Goal: Task Accomplishment & Management: Use online tool/utility

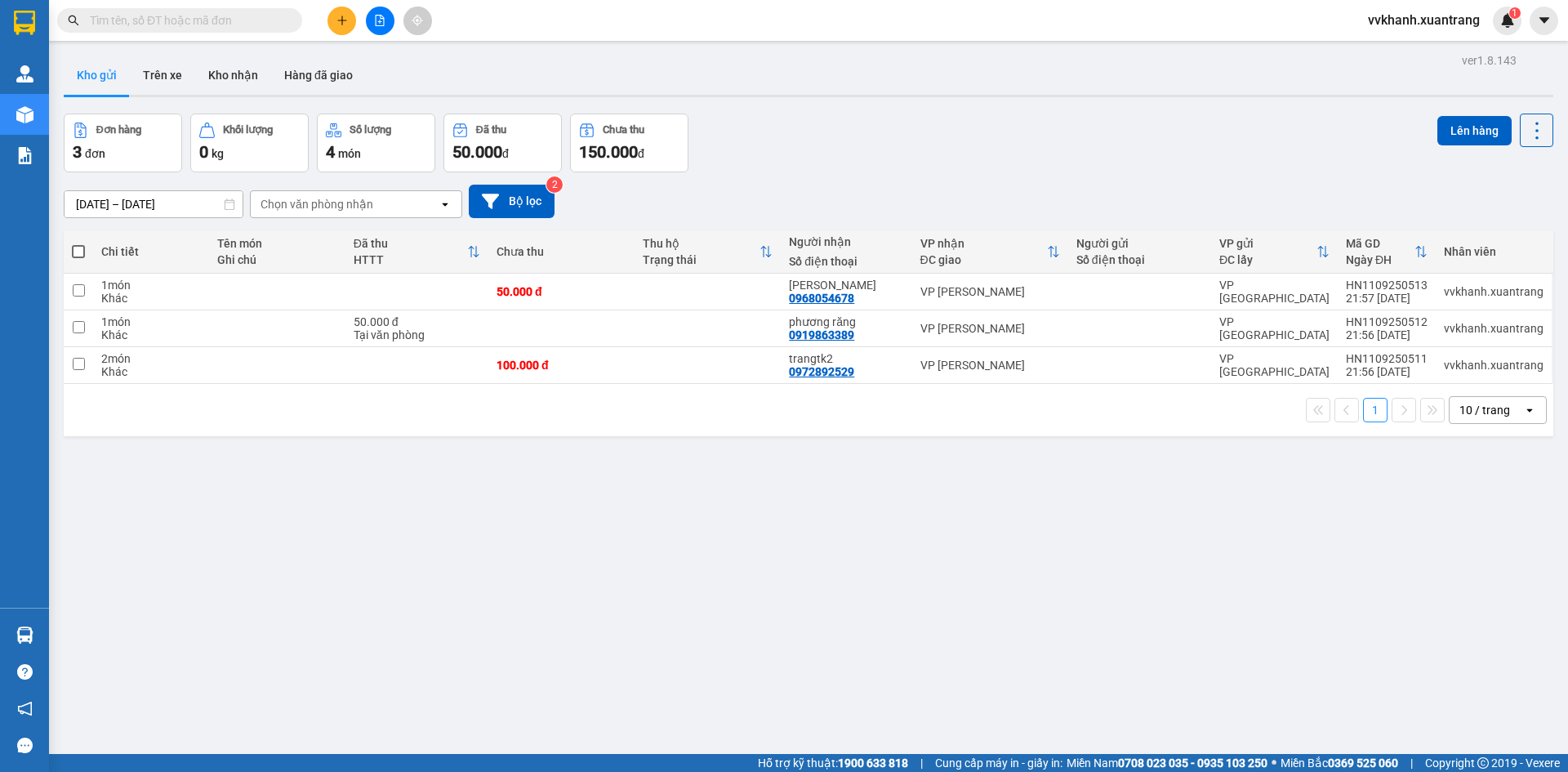
click at [79, 253] on span at bounding box center [79, 252] width 13 height 13
click at [79, 243] on input "checkbox" at bounding box center [79, 243] width 0 height 0
checkbox input "true"
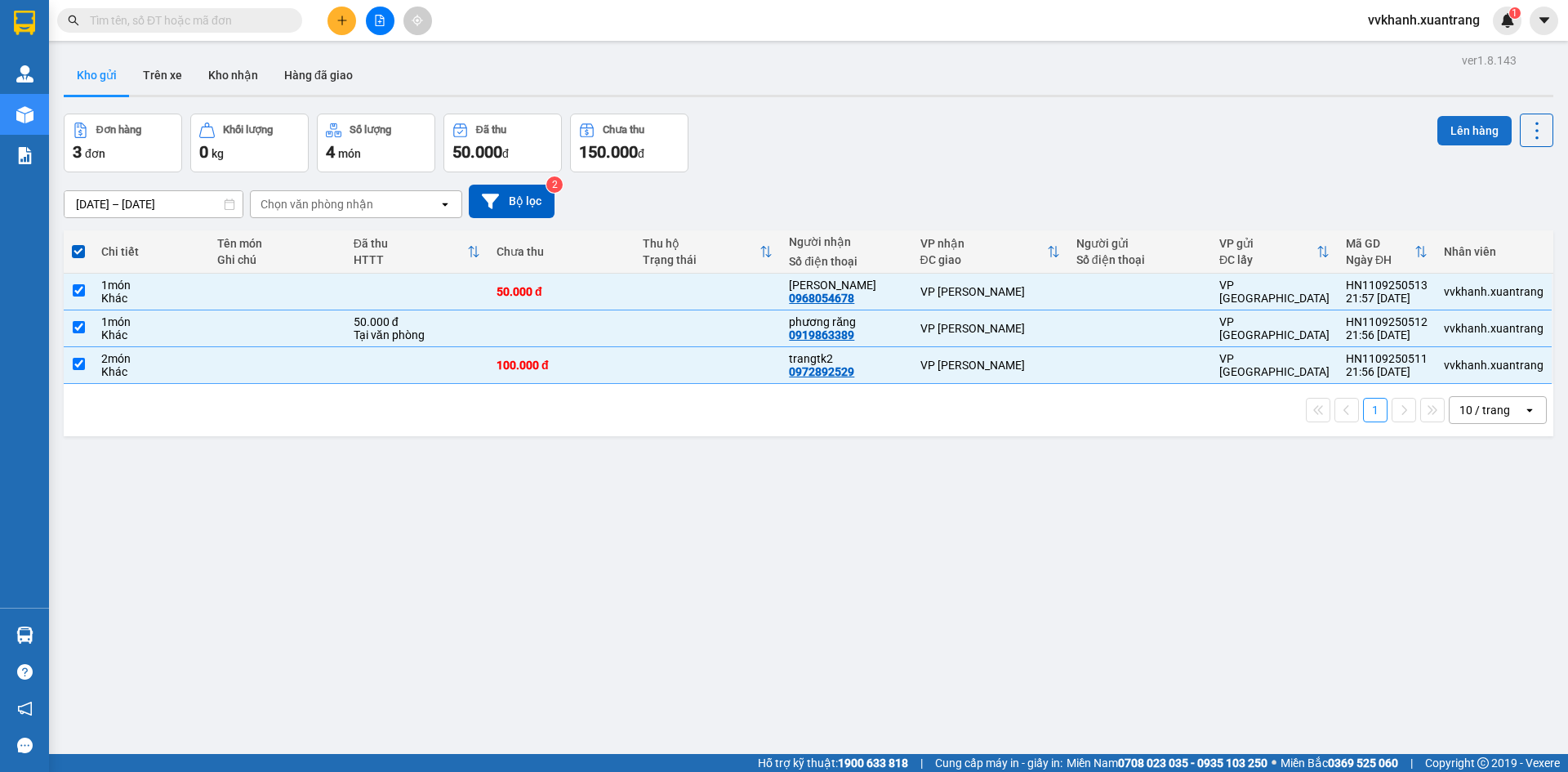
click at [1443, 124] on button "Lên hàng" at bounding box center [1474, 130] width 74 height 29
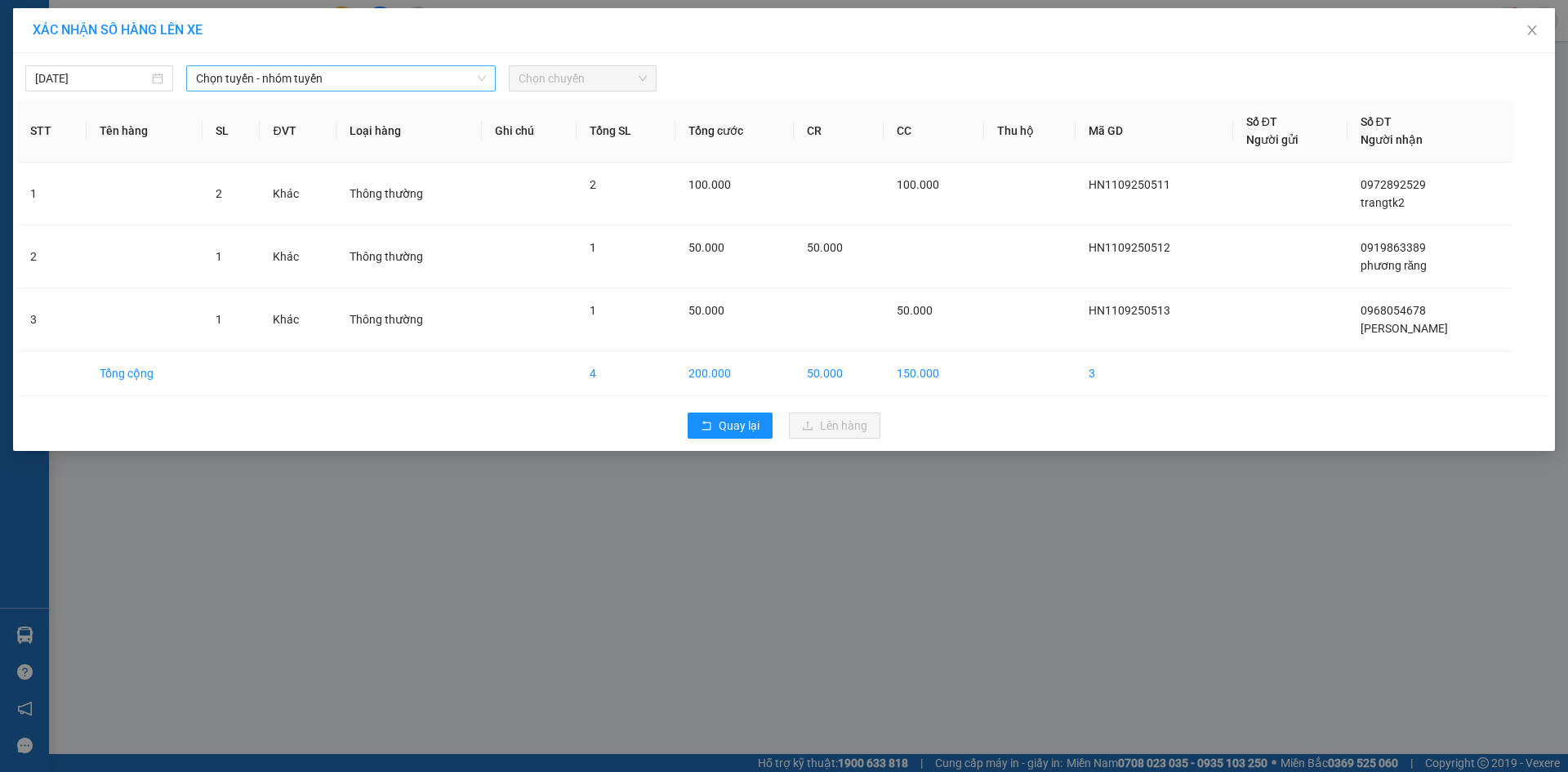
click at [284, 80] on span "Chọn tuyến - nhóm tuyến" at bounding box center [340, 78] width 290 height 24
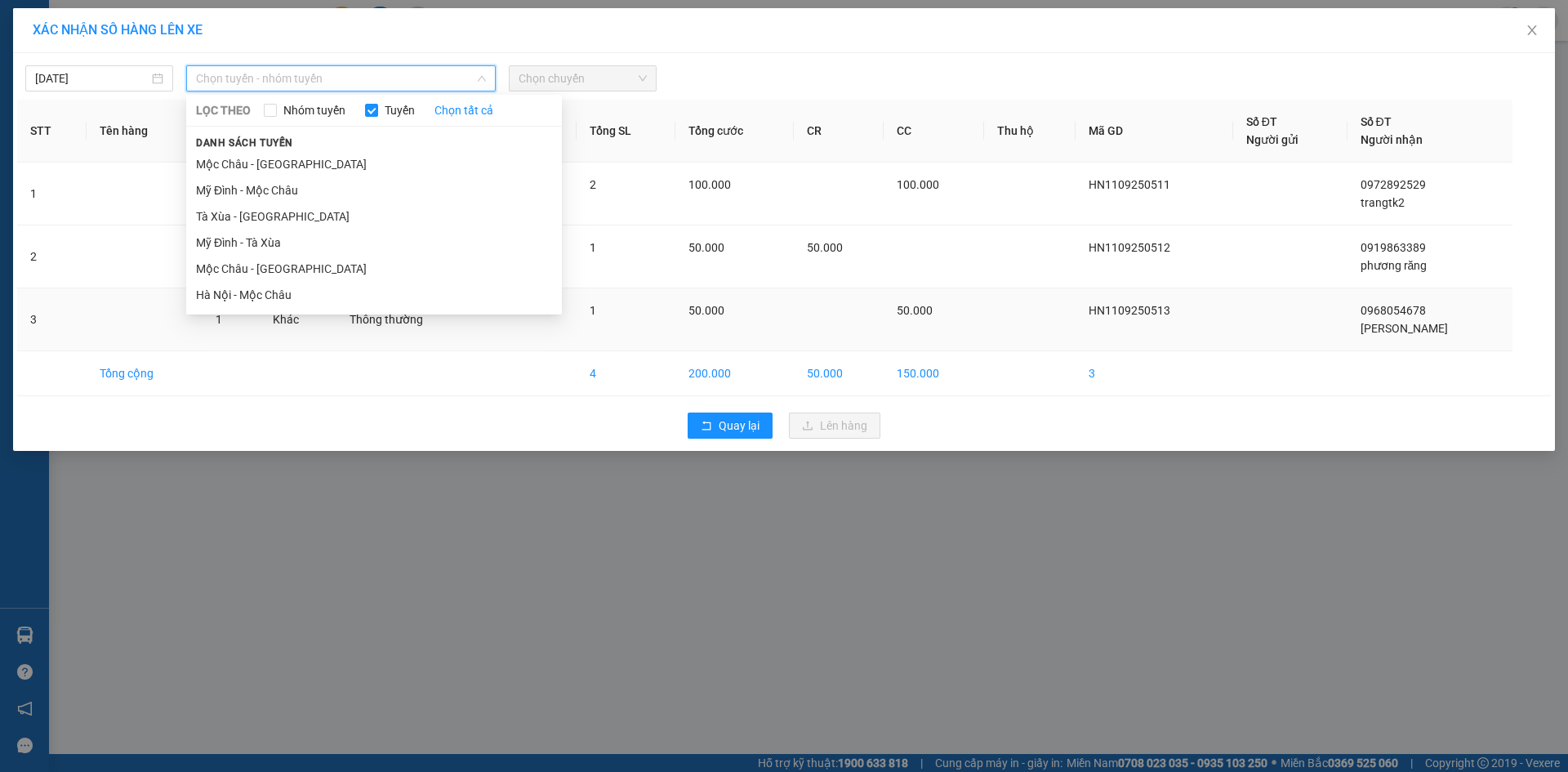
click at [304, 294] on li "Hà Nội - Mộc Châu" at bounding box center [374, 294] width 375 height 26
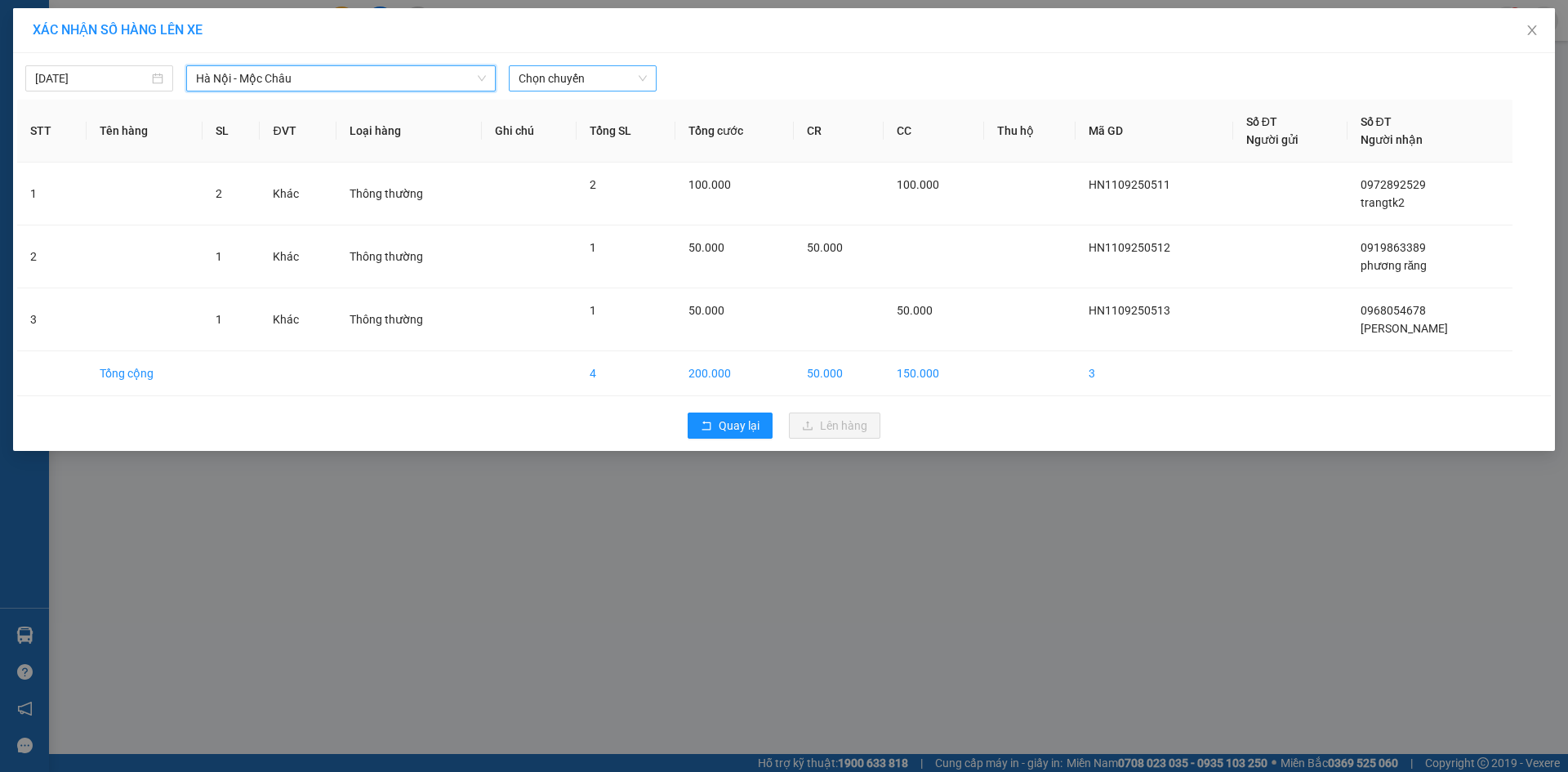
click at [525, 95] on body "Kết quả tìm kiếm ( 0 ) Bộ lọc Gửi 3 ngày gần nhất No Data vvkhanh.xuantrang 1 Q…" at bounding box center [784, 386] width 1568 height 772
click at [567, 141] on div "06:01" at bounding box center [582, 136] width 127 height 18
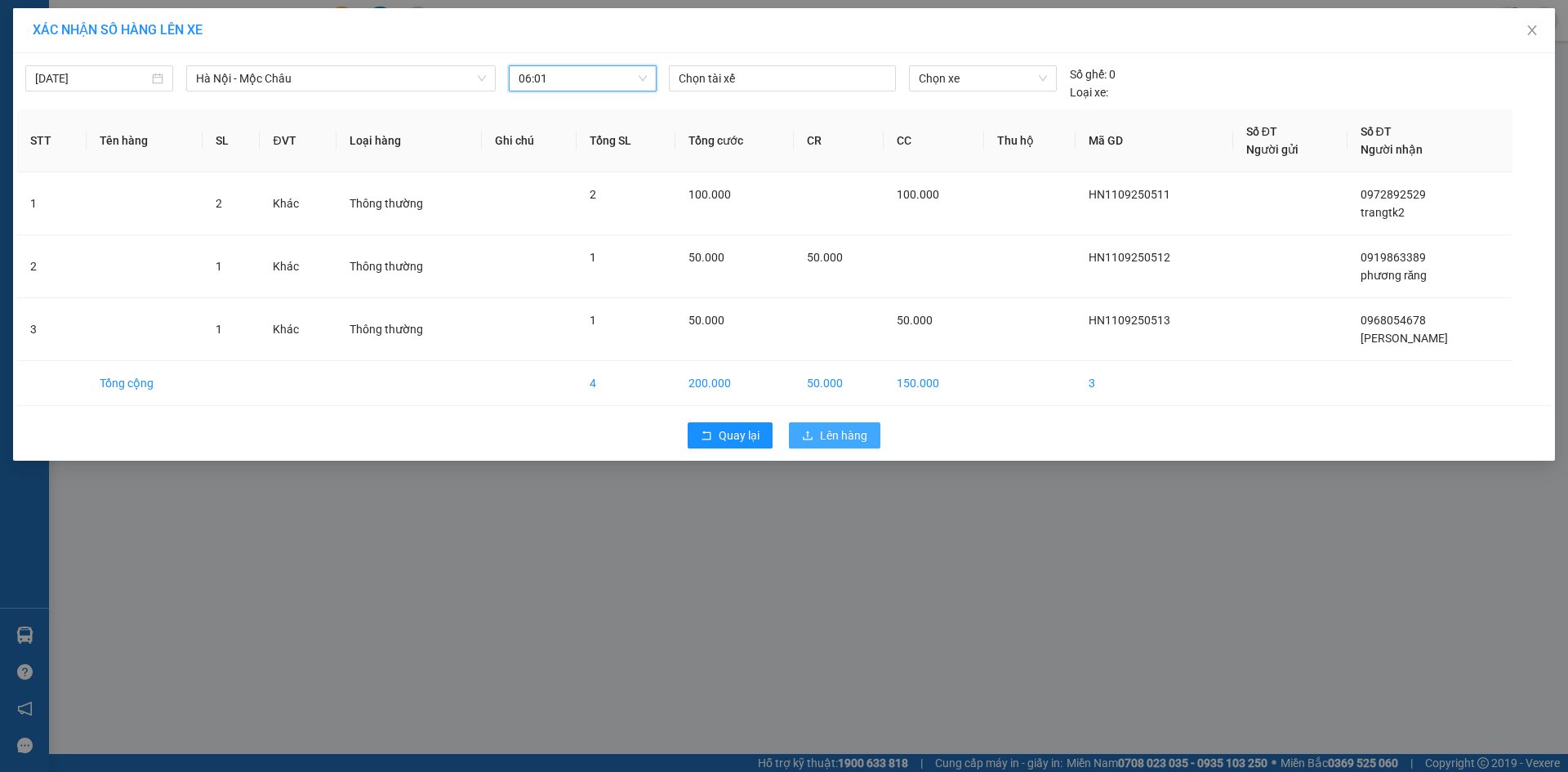
click at [863, 427] on span "Lên hàng" at bounding box center [843, 435] width 48 height 18
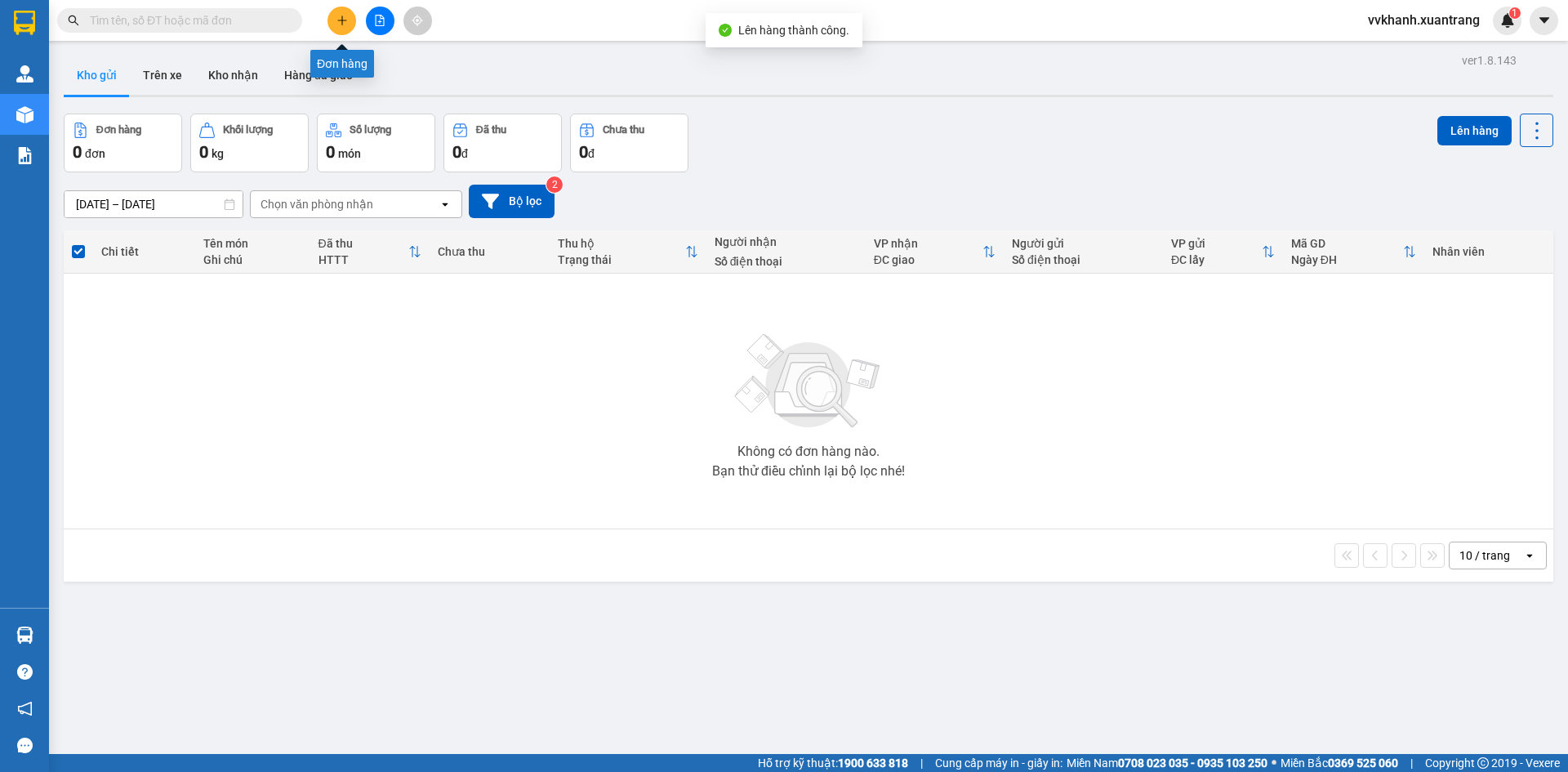
click at [347, 21] on icon "plus" at bounding box center [342, 21] width 12 height 12
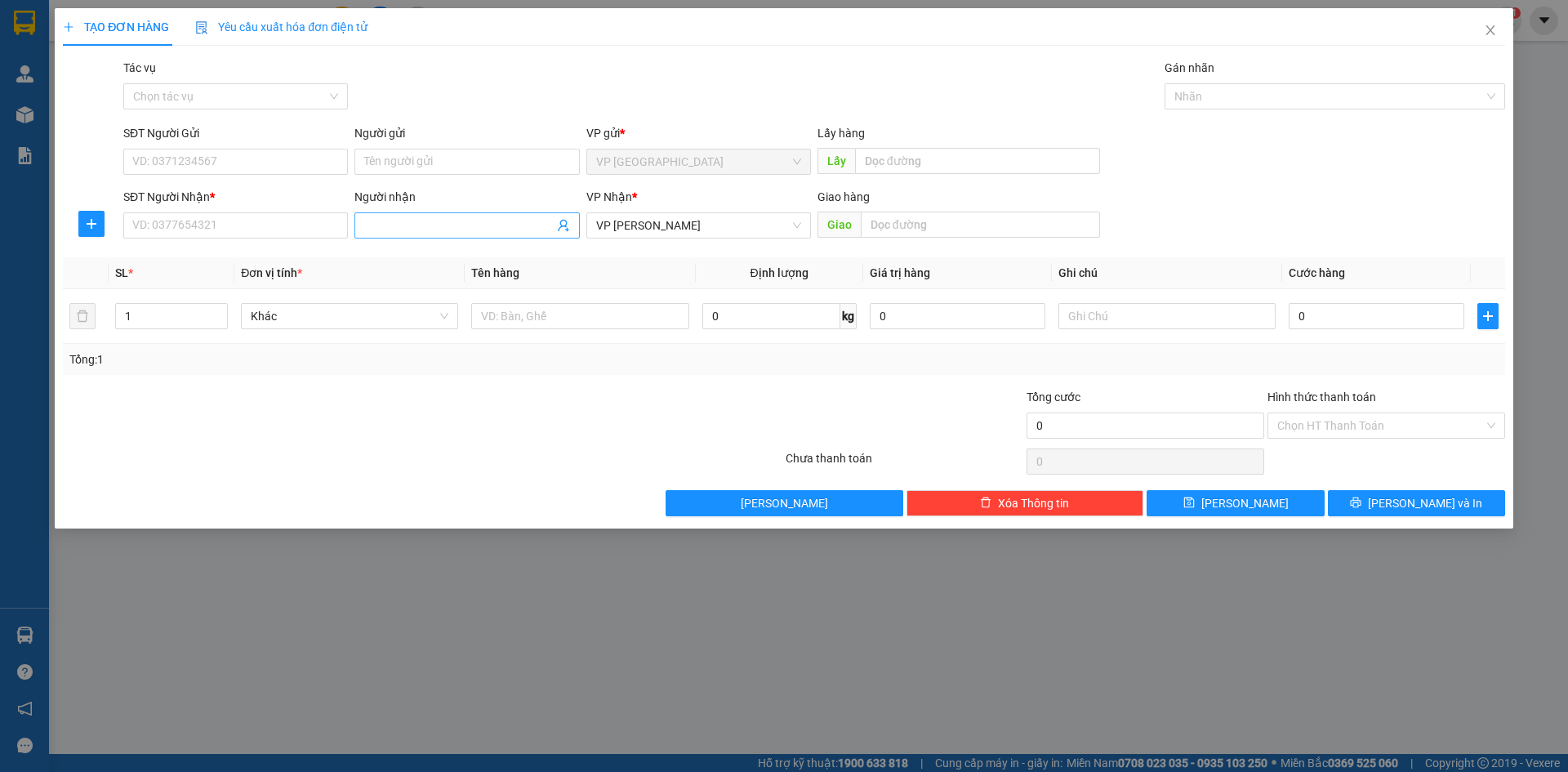
click at [460, 224] on input "Người nhận" at bounding box center [458, 225] width 189 height 18
type input "dưỡng"
click at [532, 266] on div "dưỡng loan vân hồ - 0384627843" at bounding box center [466, 258] width 205 height 18
type input "0384627843"
type input "dưỡng loan vân hồ"
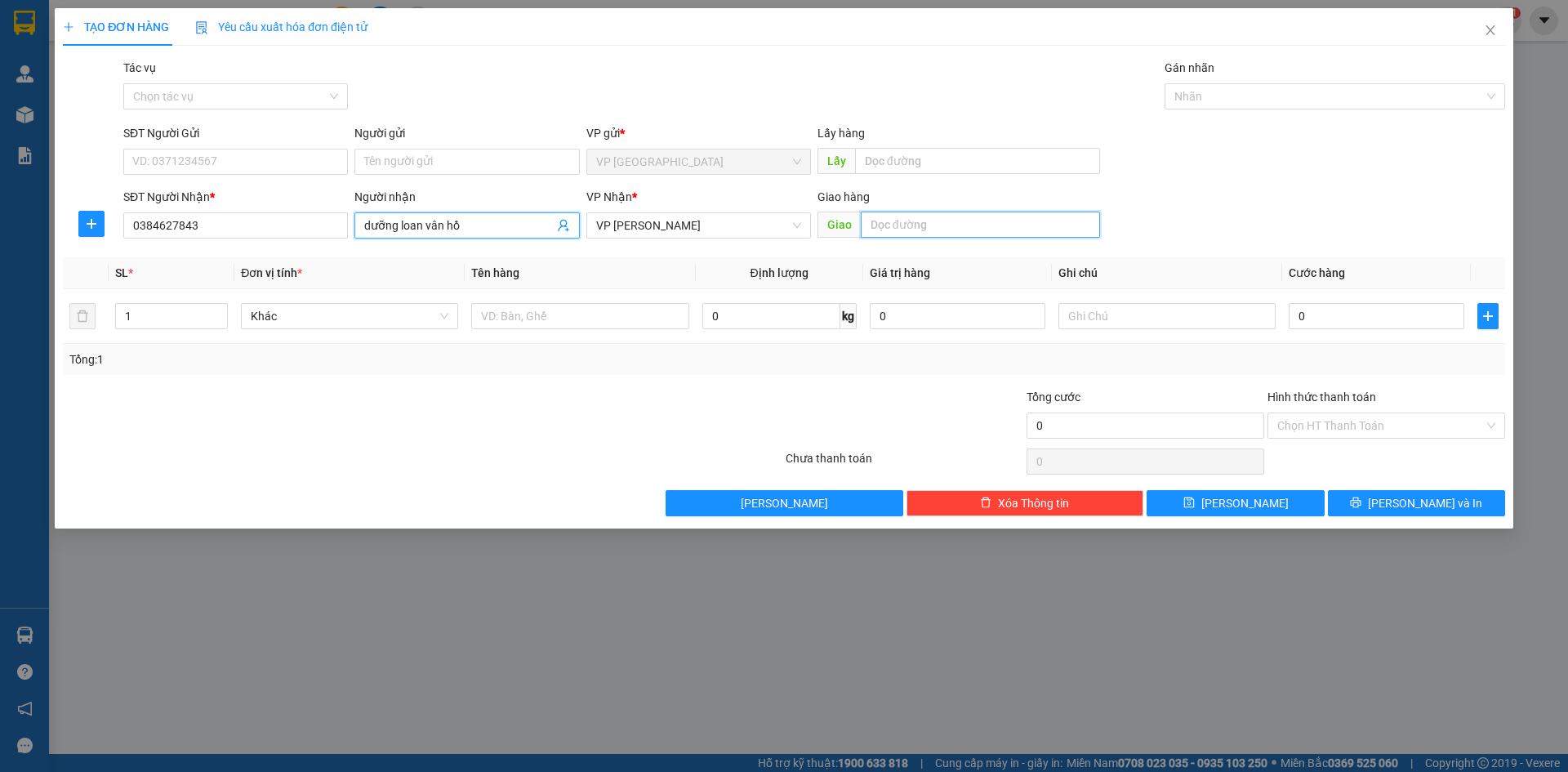
click at [894, 216] on input "text" at bounding box center [980, 224] width 239 height 26
type input "[PERSON_NAME]"
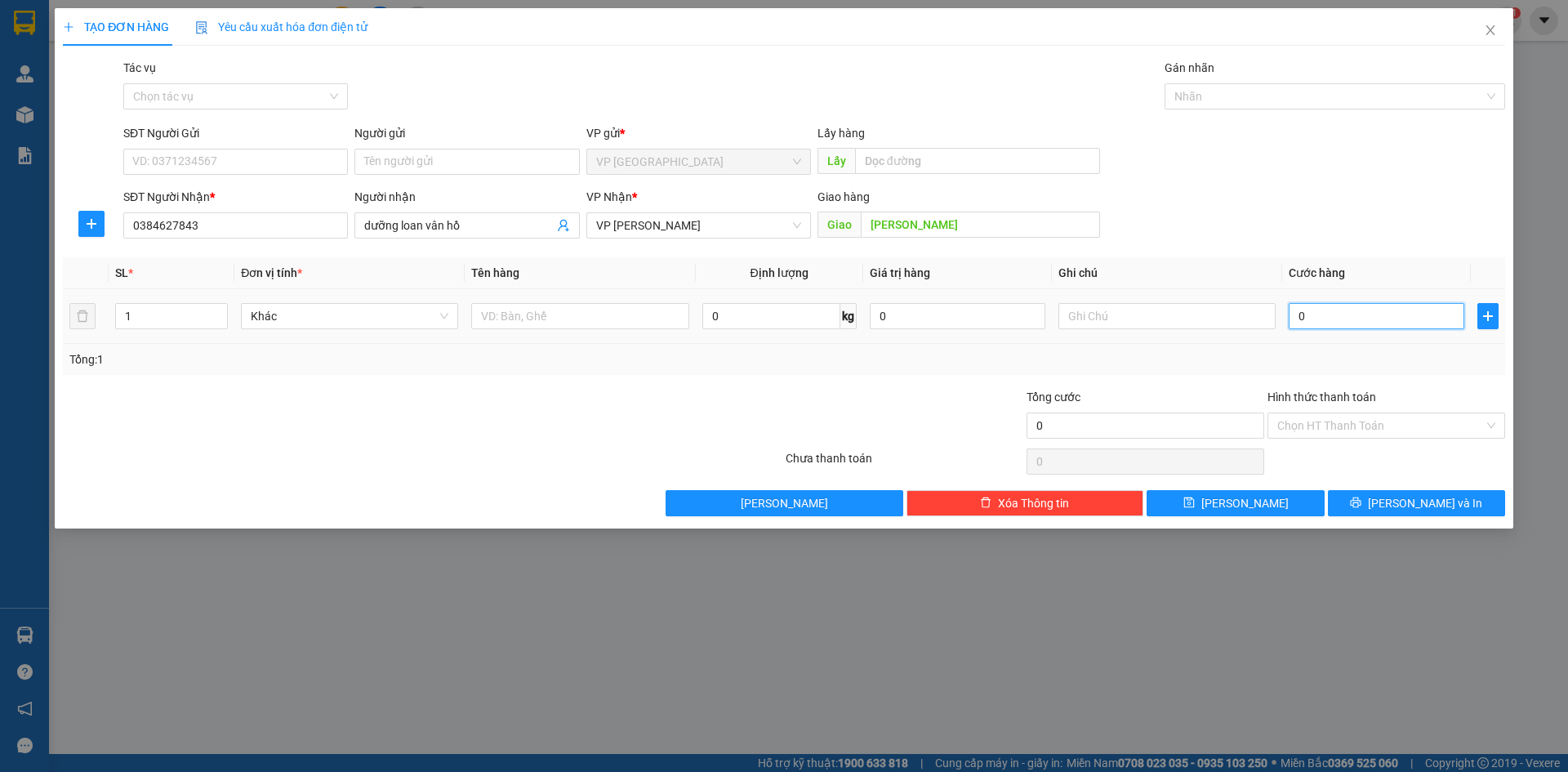
click at [1325, 319] on input "0" at bounding box center [1376, 315] width 176 height 26
type input "7"
type input "70"
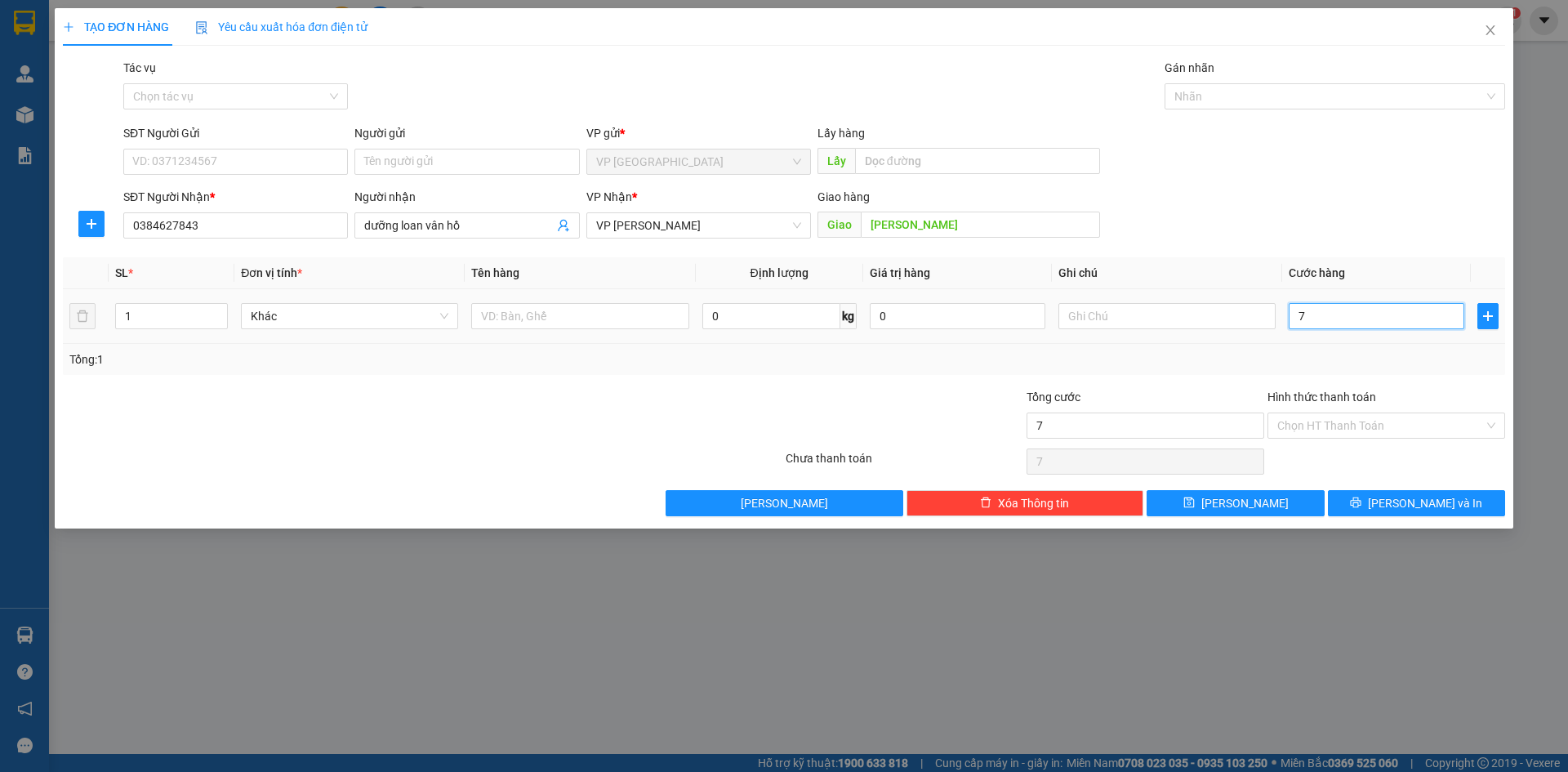
type input "70"
type input "70.000"
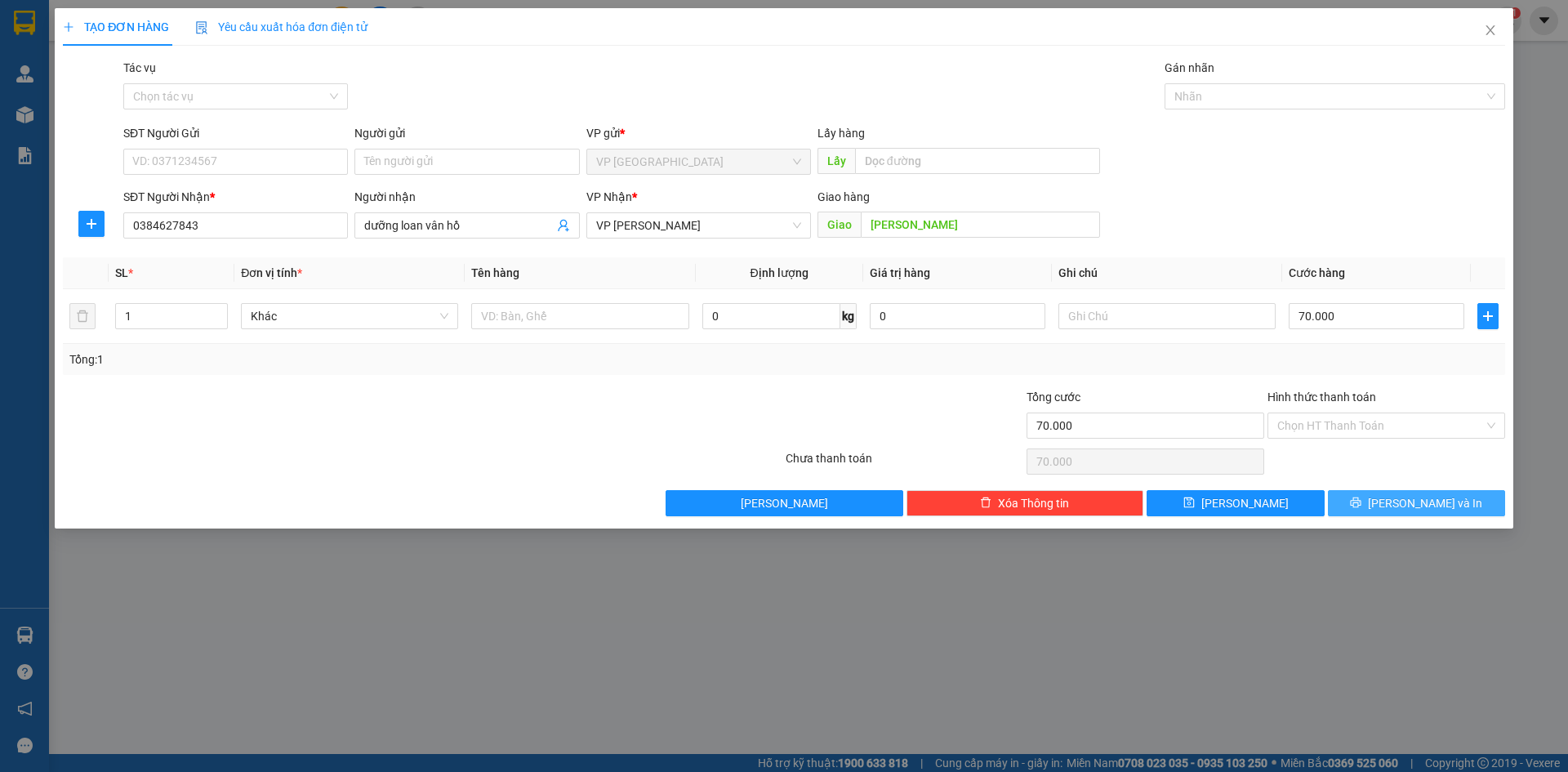
click at [1454, 505] on button "[PERSON_NAME] và In" at bounding box center [1417, 503] width 177 height 26
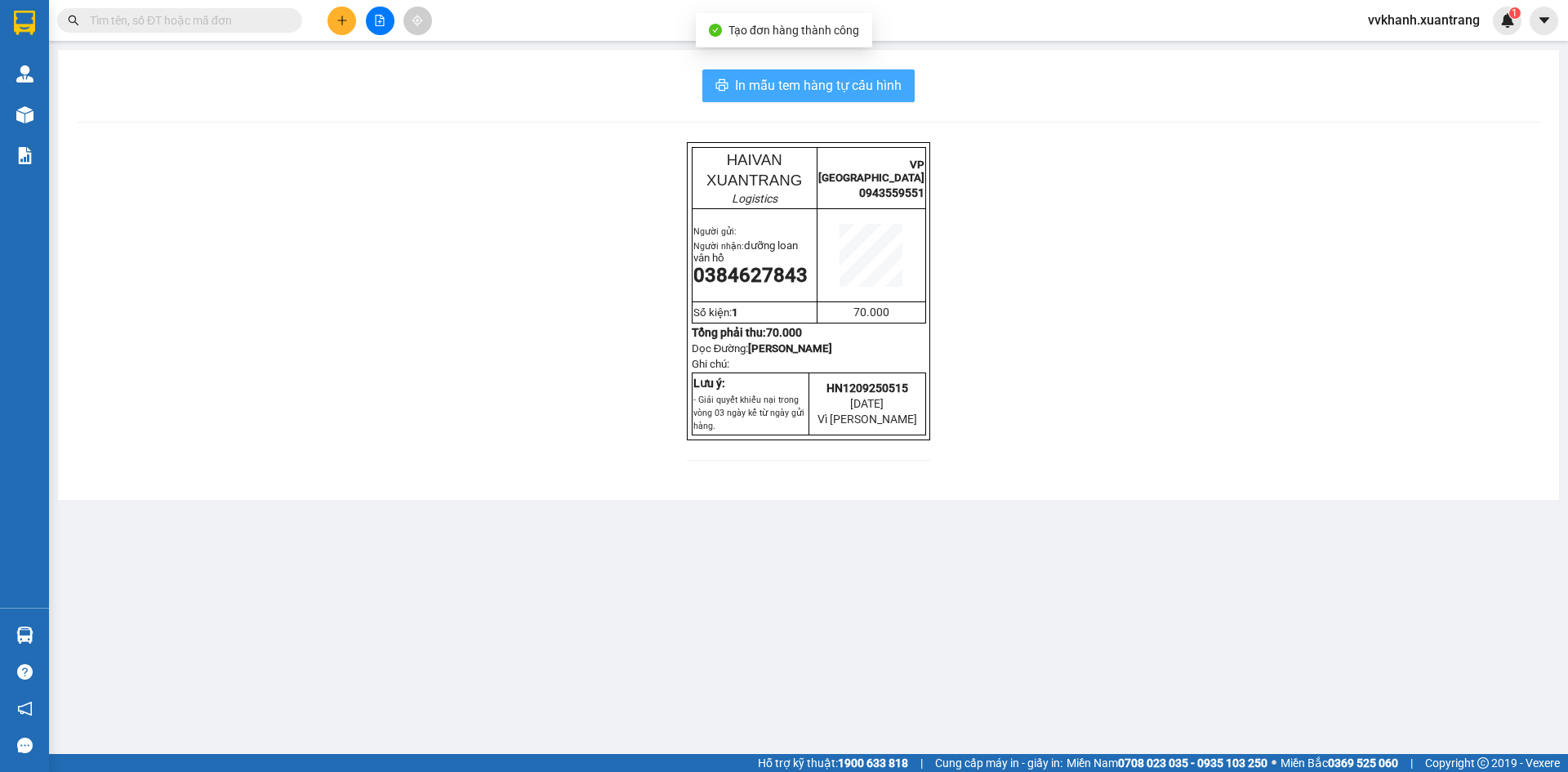
click at [889, 86] on span "In mẫu tem hàng tự cấu hình" at bounding box center [818, 85] width 166 height 20
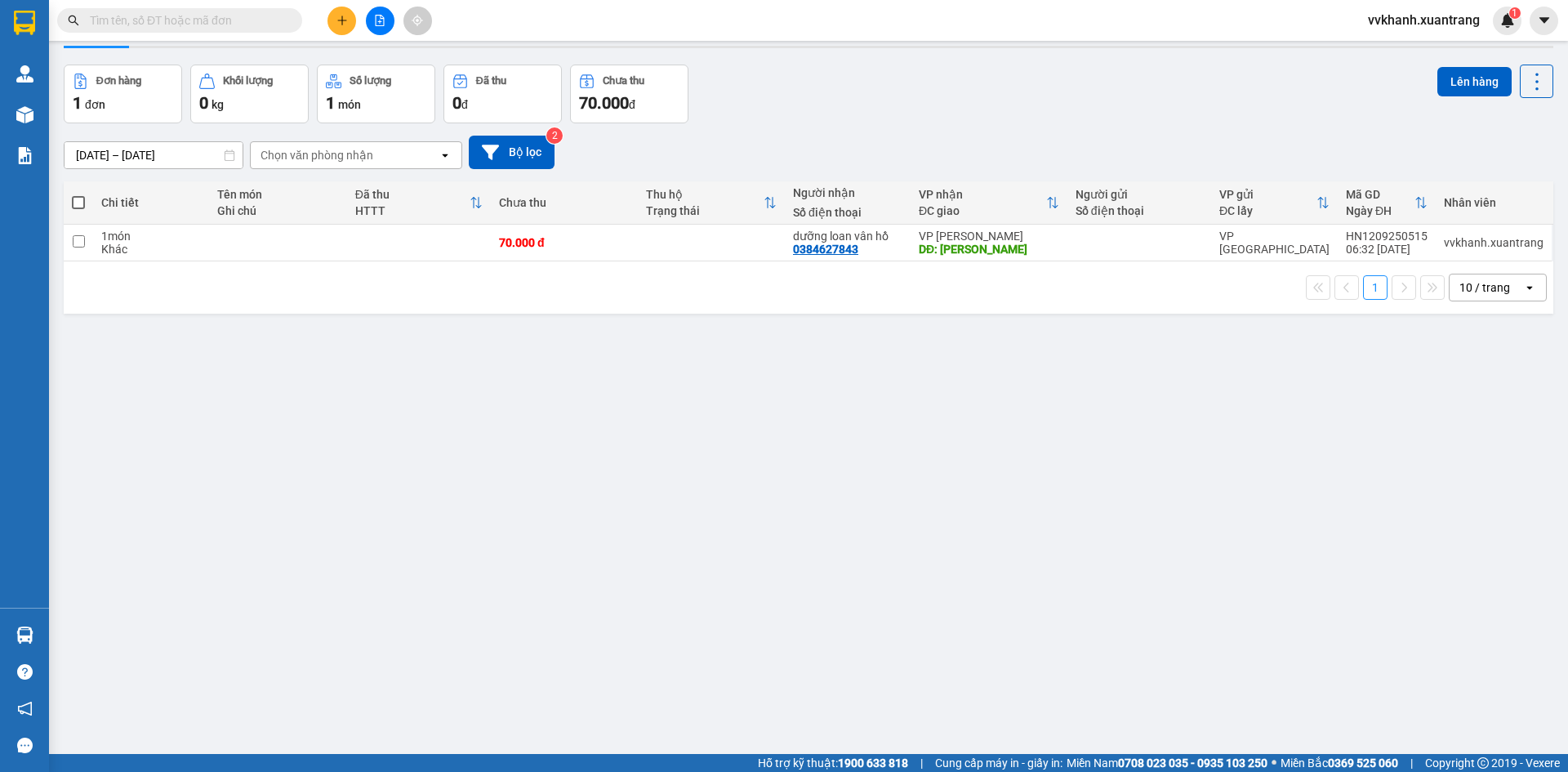
scroll to position [75, 0]
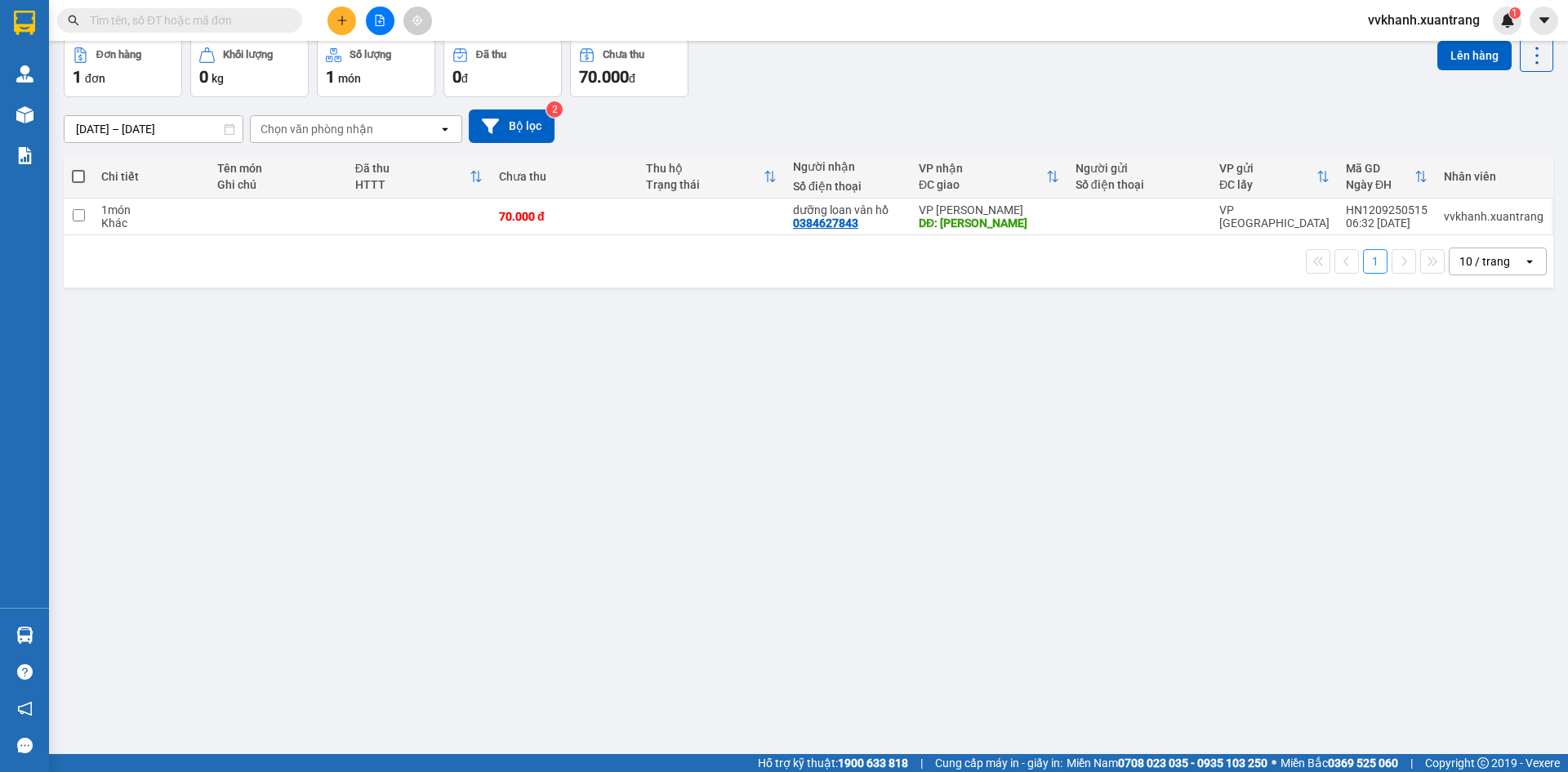
click at [81, 176] on span at bounding box center [79, 176] width 13 height 13
click at [79, 168] on input "checkbox" at bounding box center [79, 168] width 0 height 0
checkbox input "true"
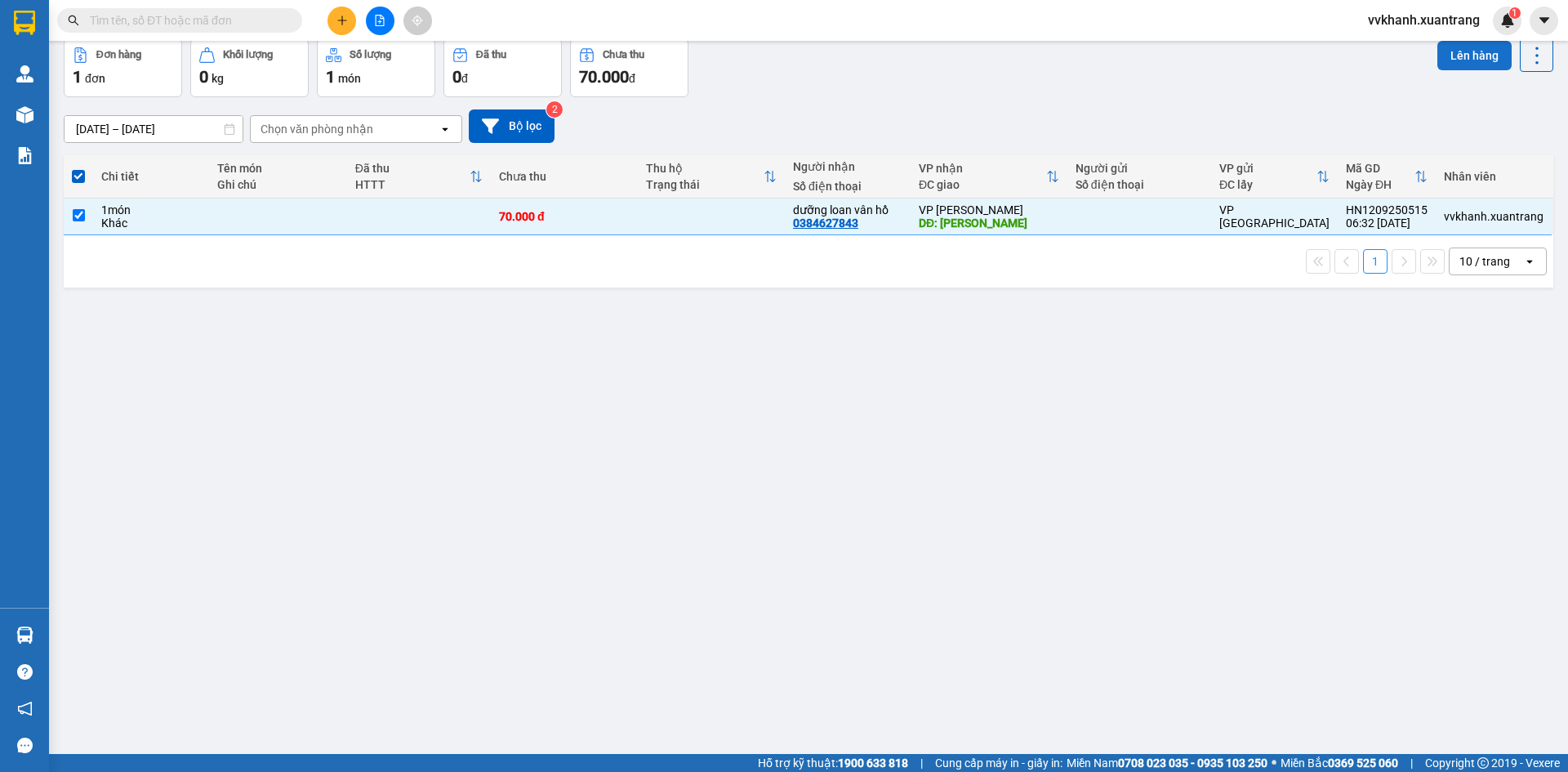
click at [1444, 69] on button "Lên hàng" at bounding box center [1474, 55] width 74 height 29
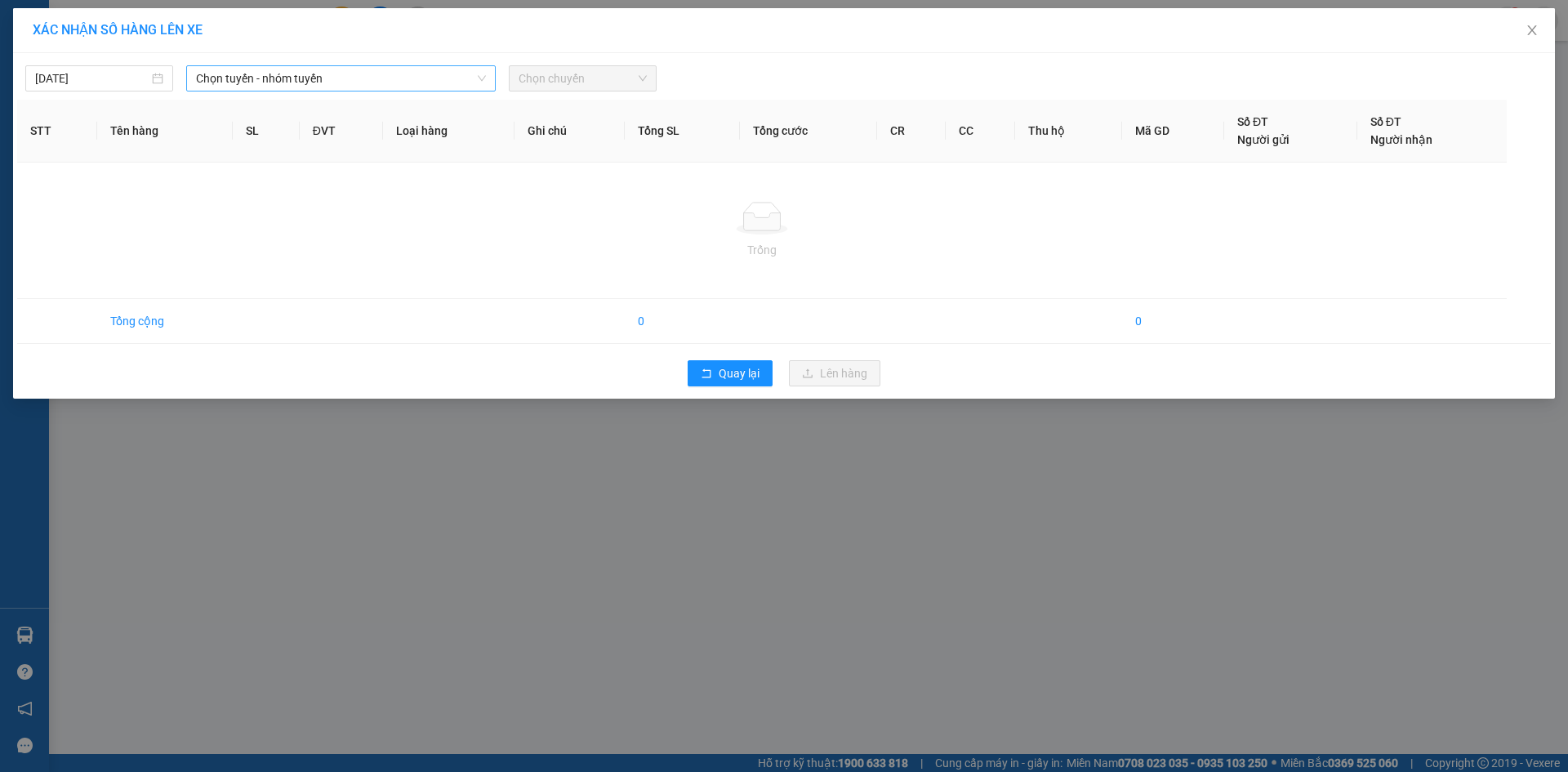
click at [339, 67] on span "Chọn tuyến - nhóm tuyến" at bounding box center [340, 78] width 290 height 24
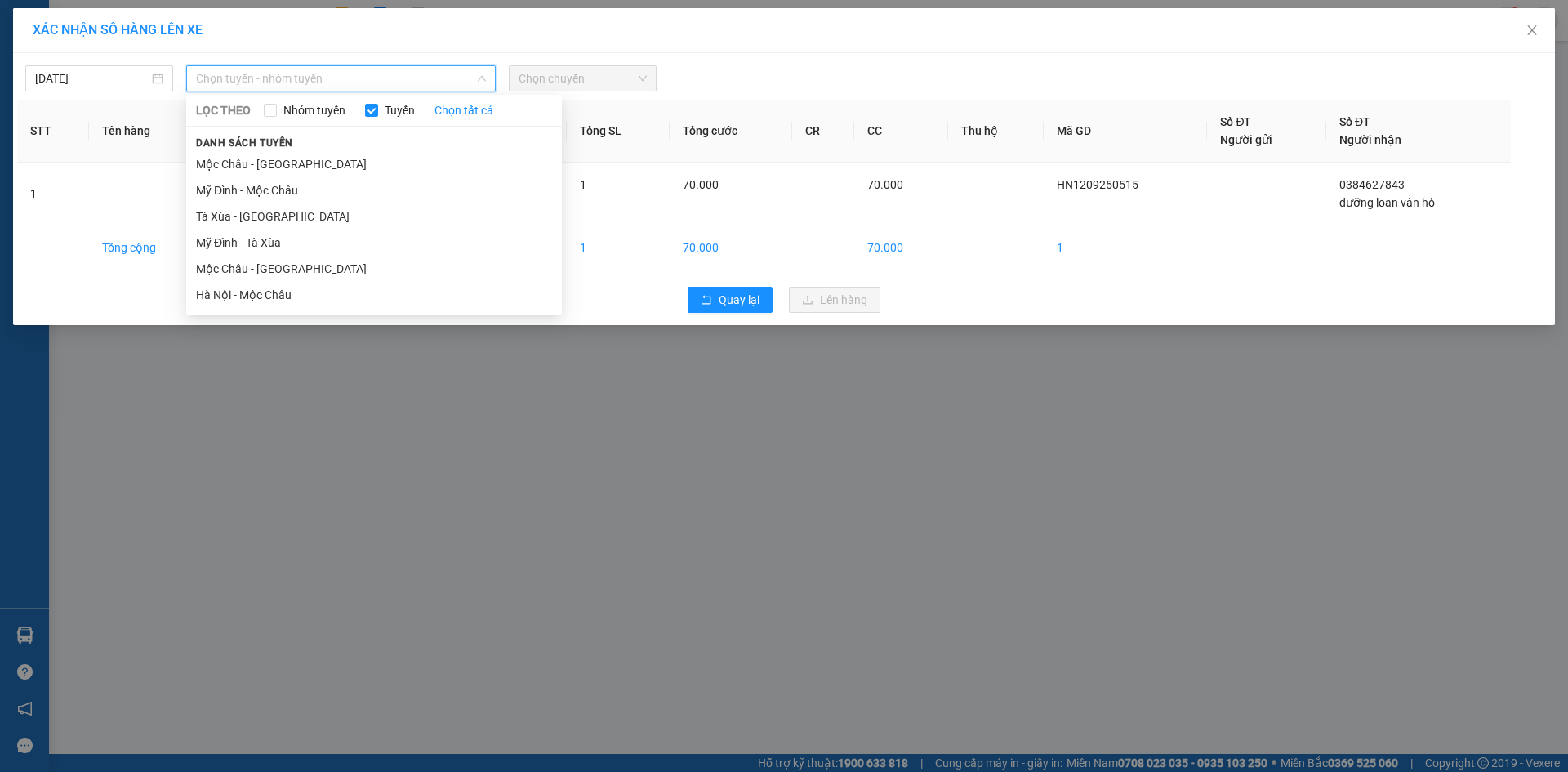
click at [325, 294] on li "Hà Nội - Mộc Châu" at bounding box center [374, 294] width 375 height 26
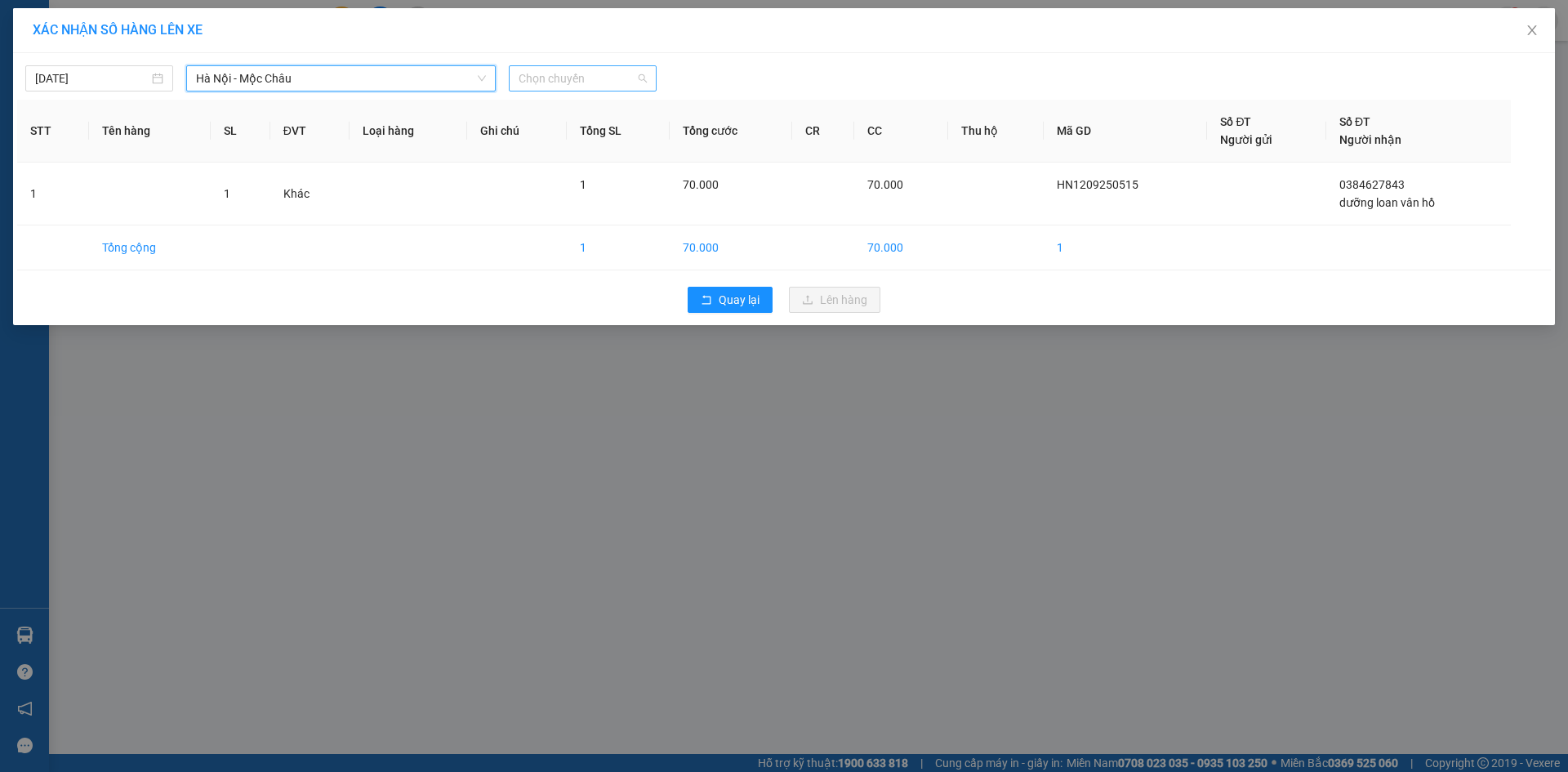
click at [557, 82] on span "Chọn chuyến" at bounding box center [582, 78] width 128 height 24
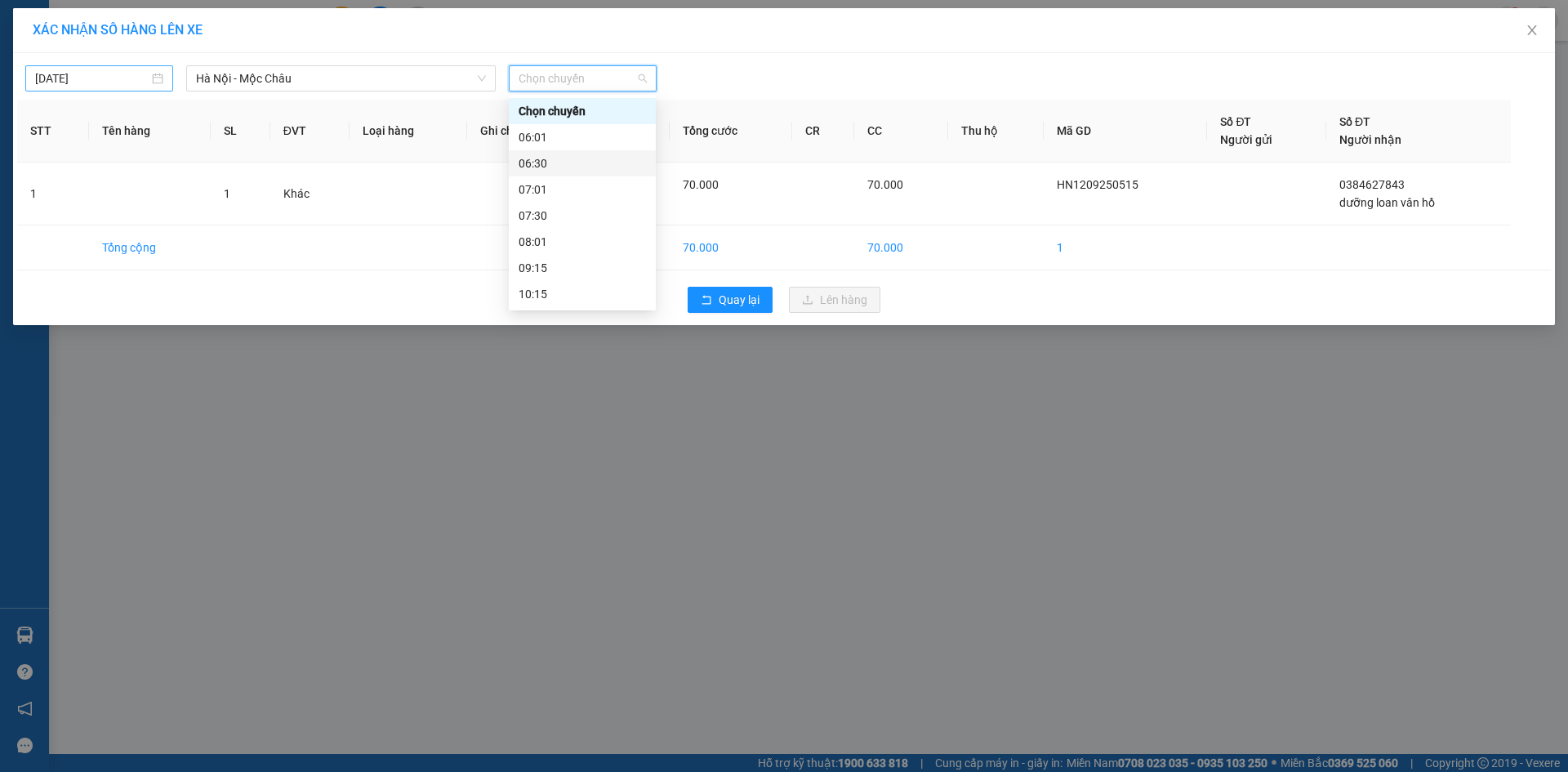
click at [132, 86] on input "[DATE]" at bounding box center [92, 78] width 114 height 18
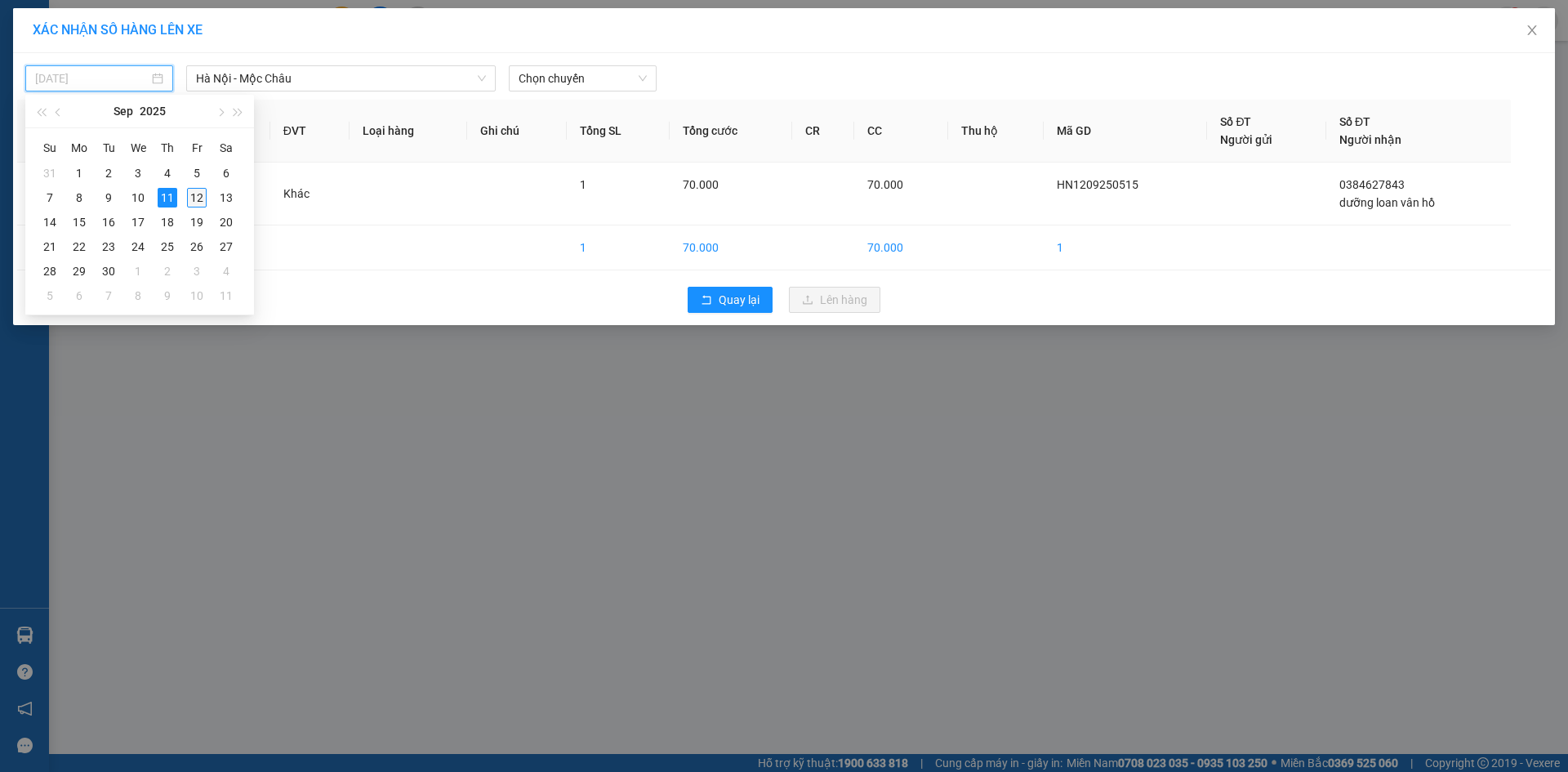
click at [202, 200] on div "12" at bounding box center [197, 197] width 19 height 19
type input "[DATE]"
click at [556, 83] on span "Chọn chuyến" at bounding box center [582, 78] width 128 height 24
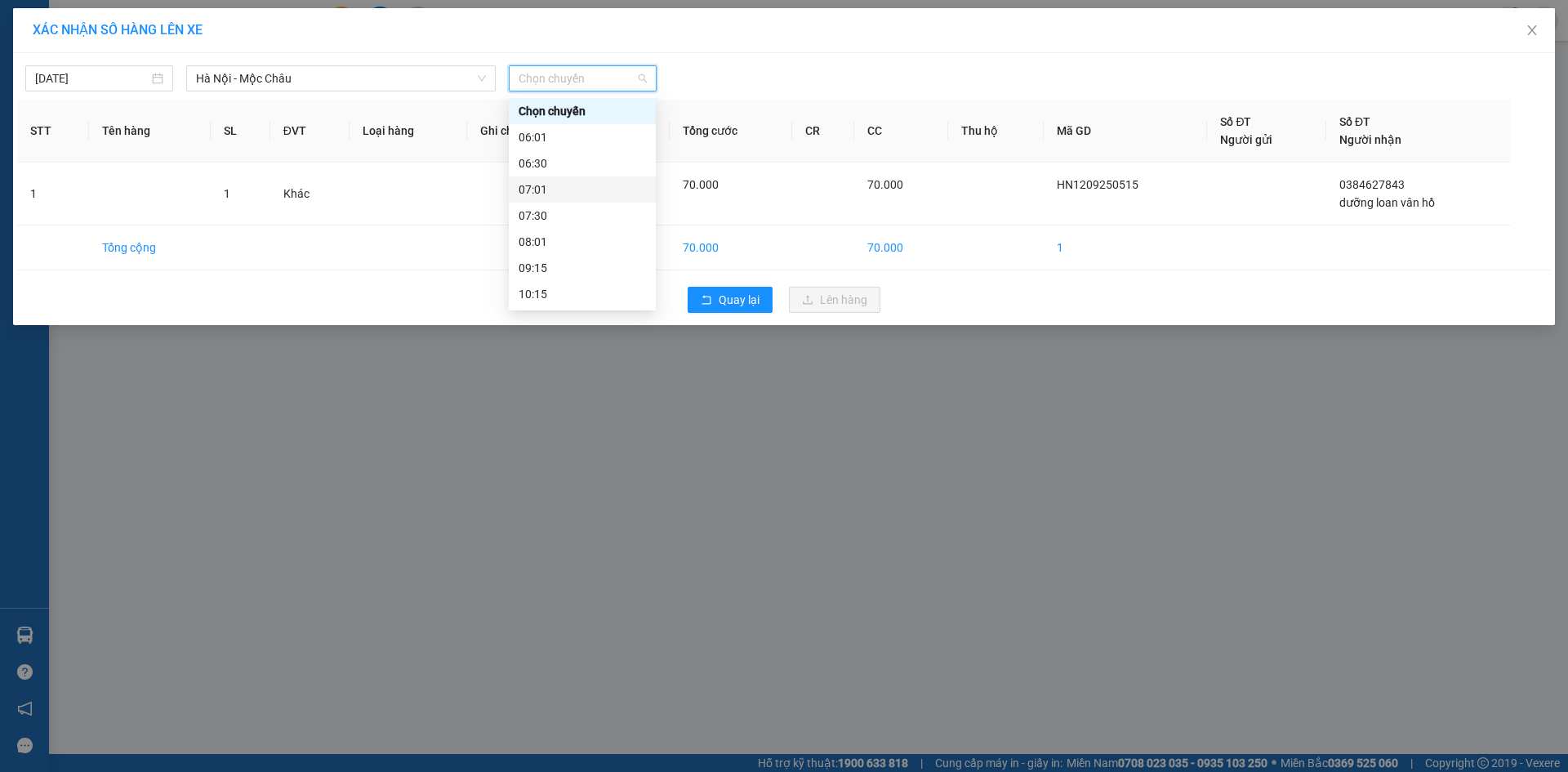
click at [581, 184] on div "07:01" at bounding box center [582, 189] width 127 height 18
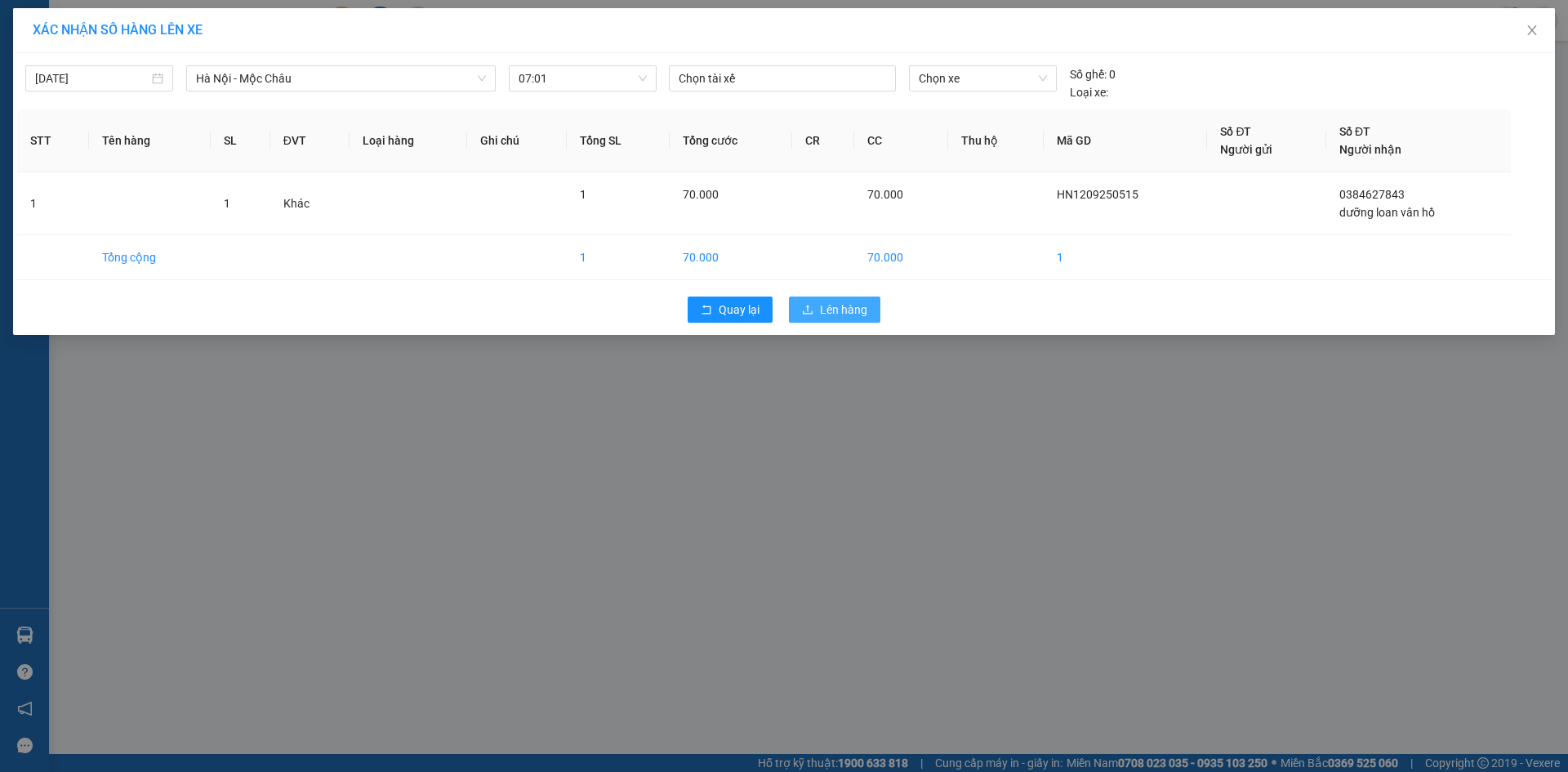
click at [809, 304] on icon "upload" at bounding box center [808, 309] width 12 height 12
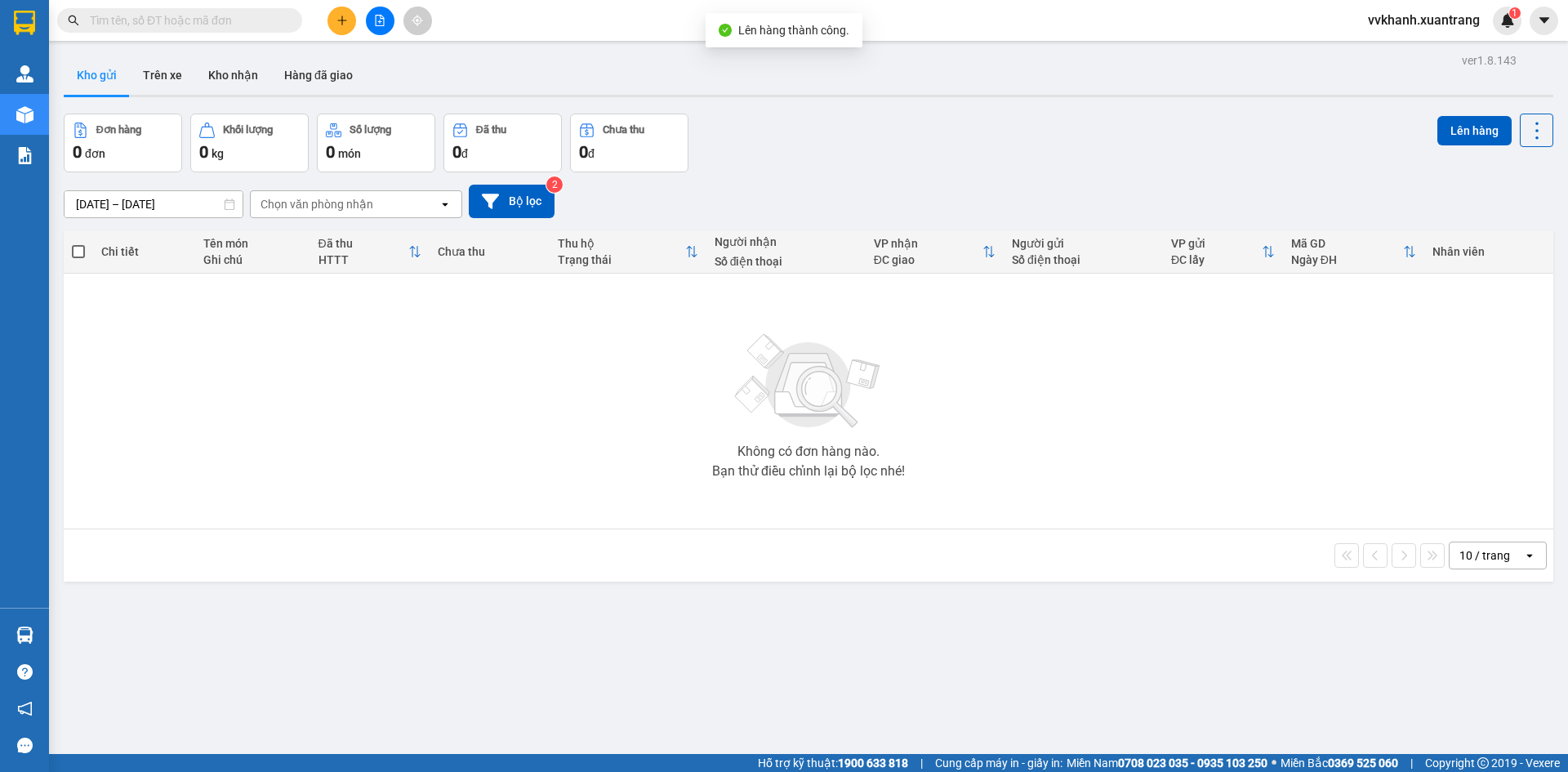
click at [386, 26] on button at bounding box center [380, 21] width 28 height 28
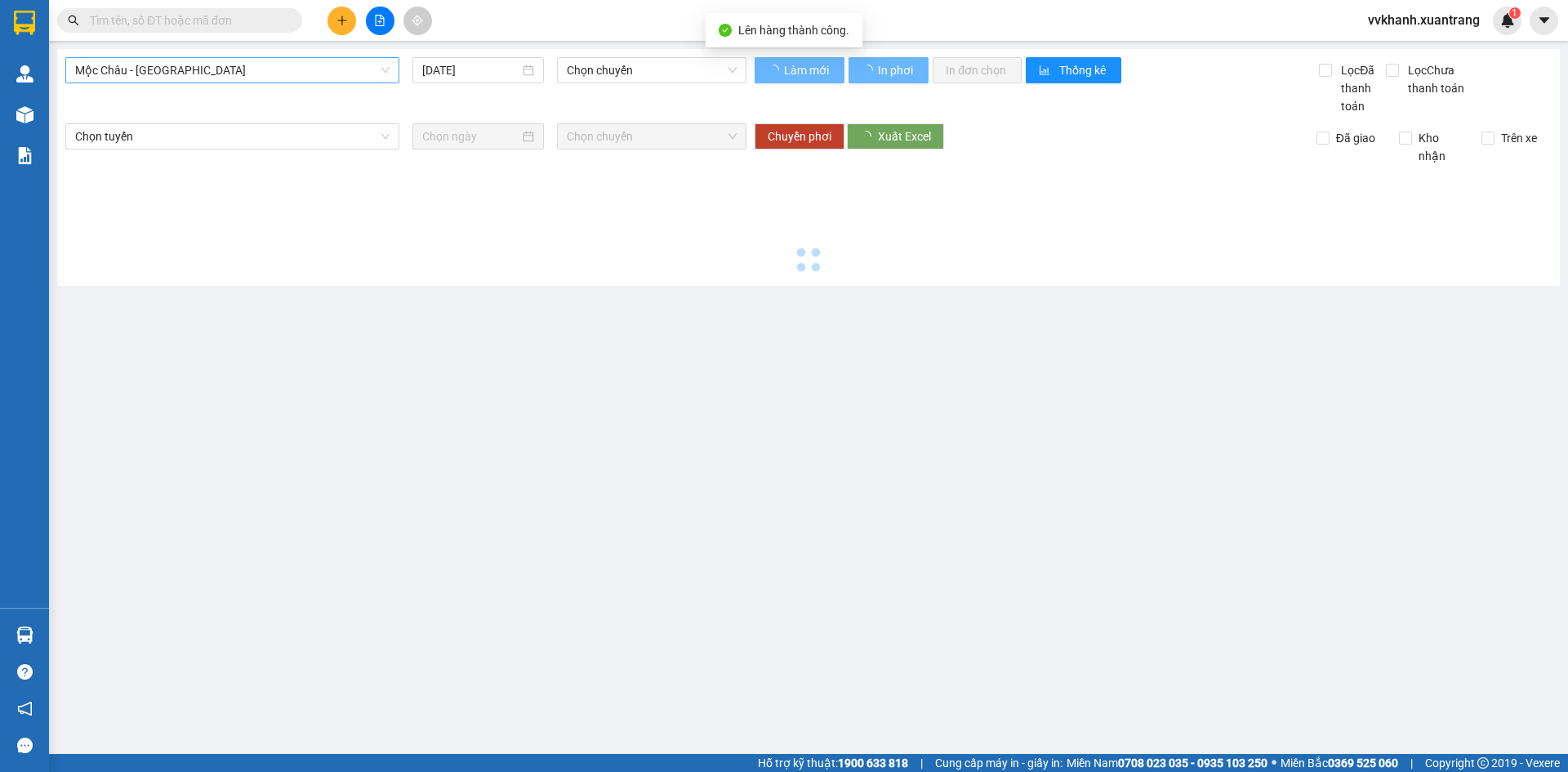
type input "[DATE]"
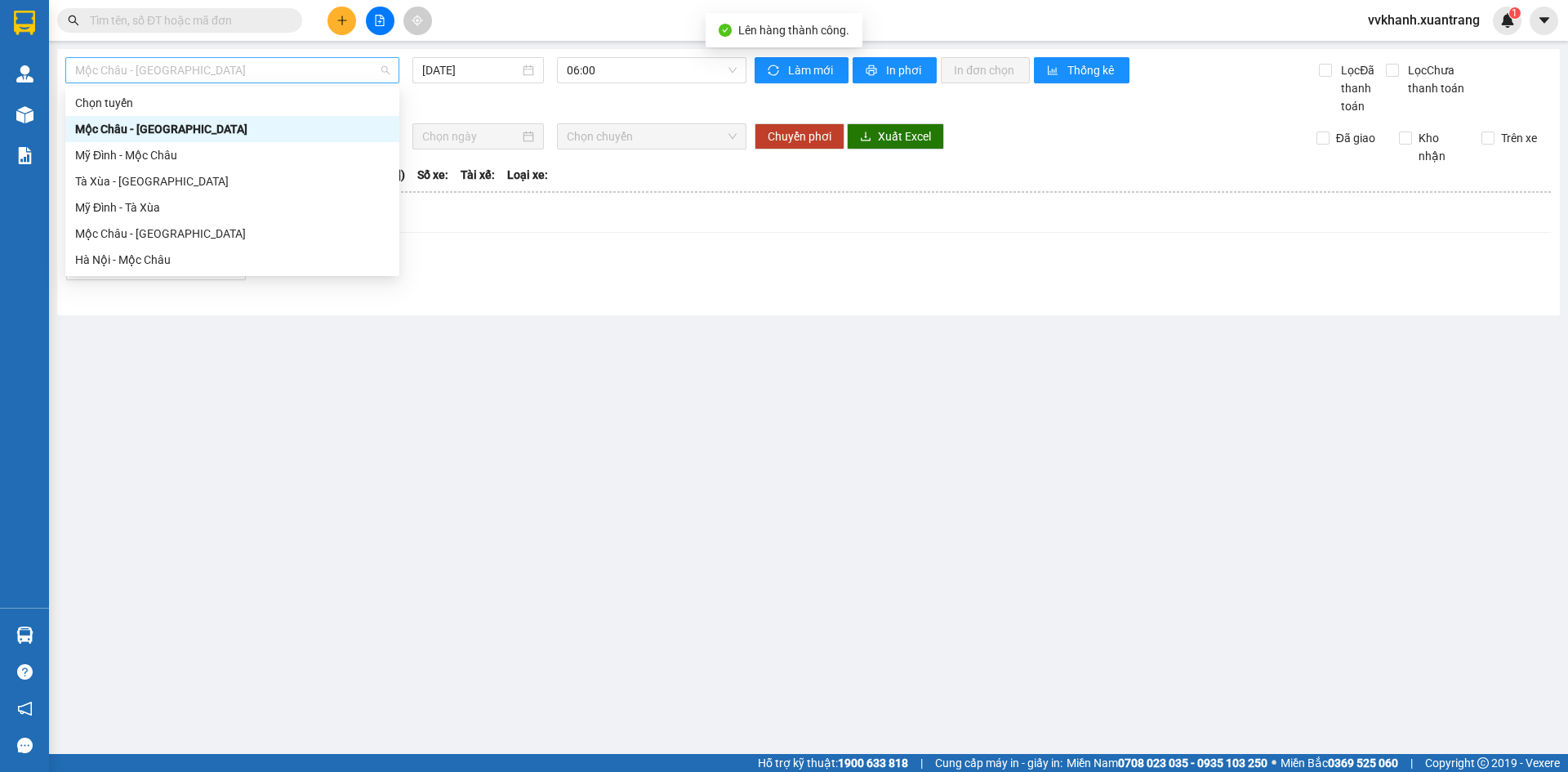
click at [279, 66] on span "Mộc Châu - [GEOGRAPHIC_DATA]" at bounding box center [232, 69] width 314 height 24
click at [201, 267] on div "Hà Nội - Mộc Châu" at bounding box center [232, 259] width 314 height 18
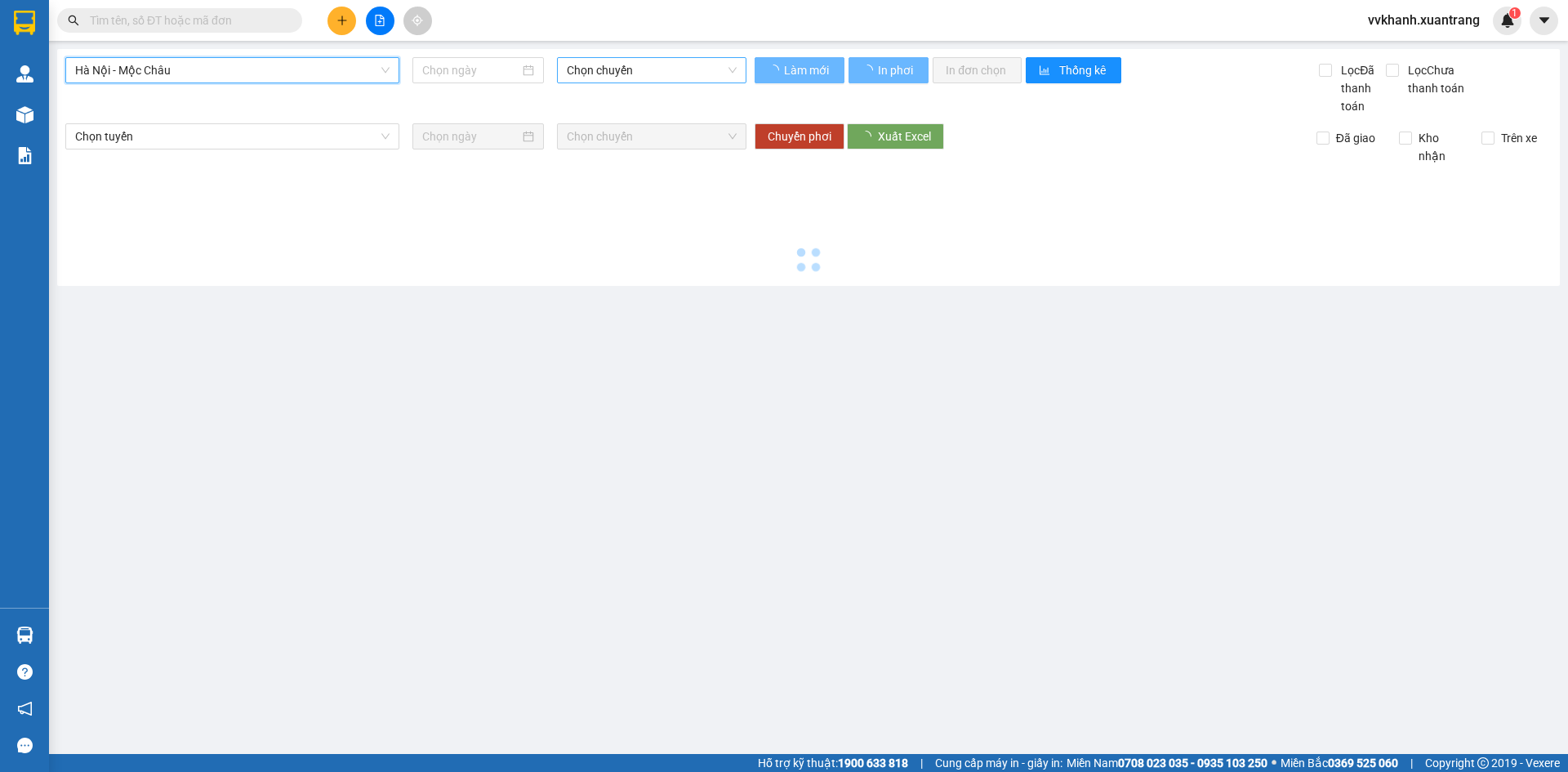
type input "[DATE]"
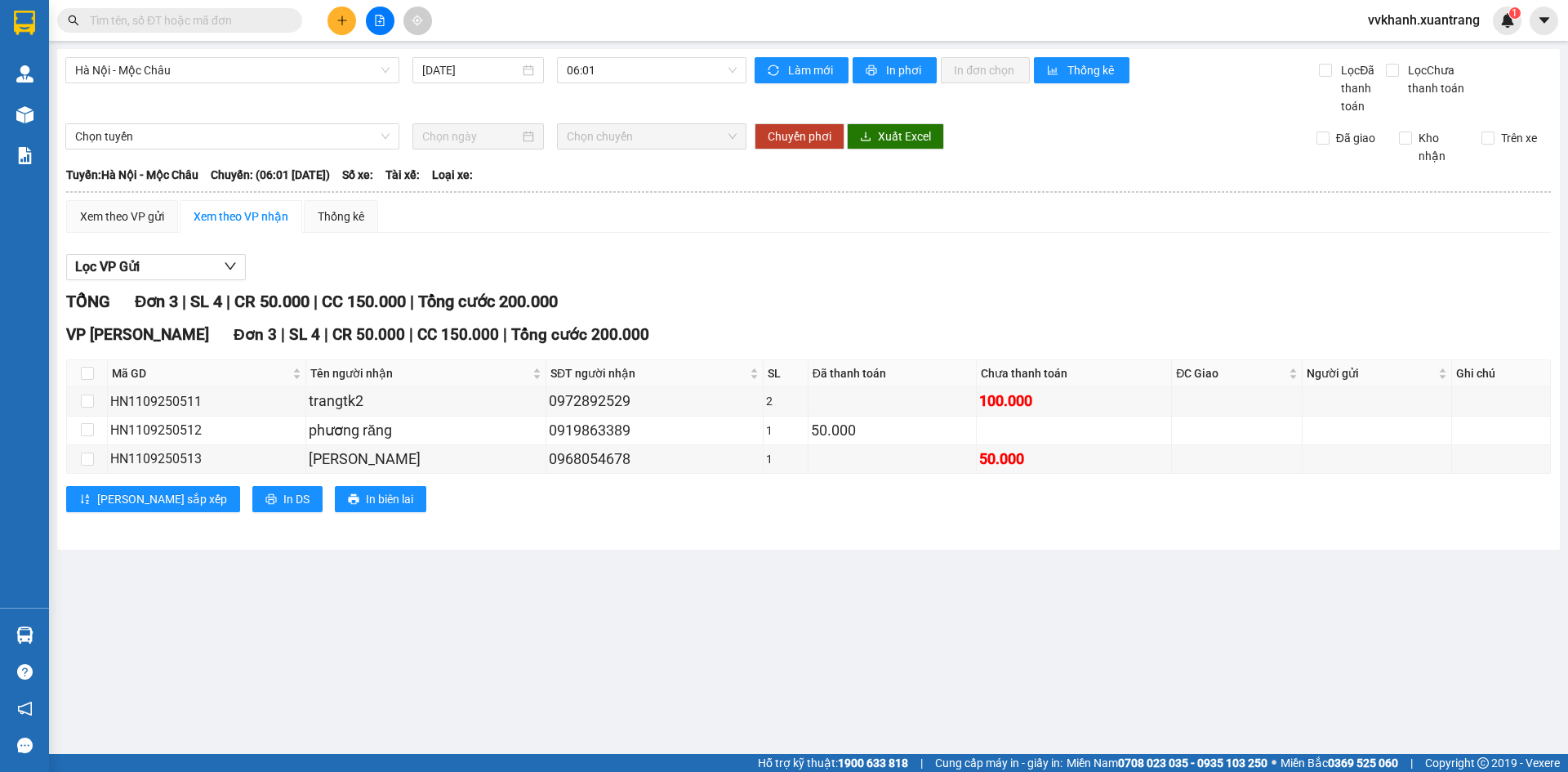
click at [655, 243] on div "Xem theo VP gửi Xem theo VP nhận Thống kê Lọc VP Gửi TỔNG Đơn 3 | SL 4 | CR 50…" at bounding box center [808, 366] width 1484 height 332
